Goal: Information Seeking & Learning: Learn about a topic

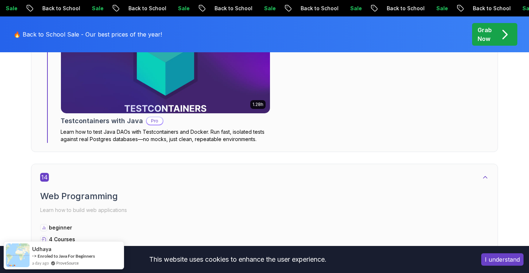
scroll to position [4364, 0]
